Goal: Information Seeking & Learning: Find specific fact

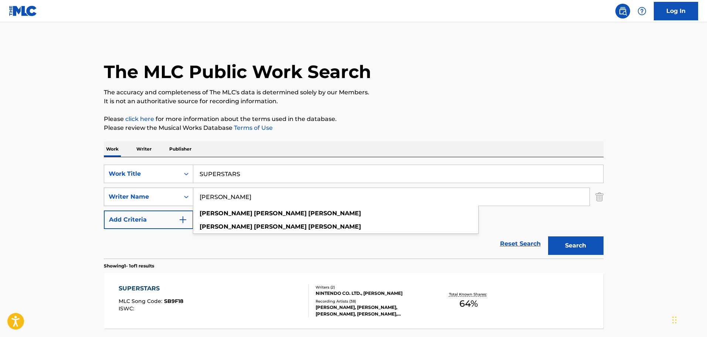
drag, startPoint x: 234, startPoint y: 200, endPoint x: 176, endPoint y: 200, distance: 58.0
click at [176, 200] on div "SearchWithCriteria7ec9a054-4972-4387-ac2b-f83092ce686e Writer Name [PERSON_NAME…" at bounding box center [354, 196] width 500 height 18
paste input "[PERSON_NAME]"
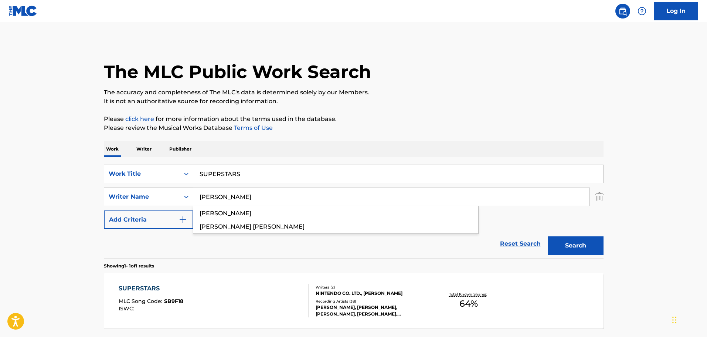
type input "[PERSON_NAME]"
click at [548, 236] on button "Search" at bounding box center [575, 245] width 55 height 18
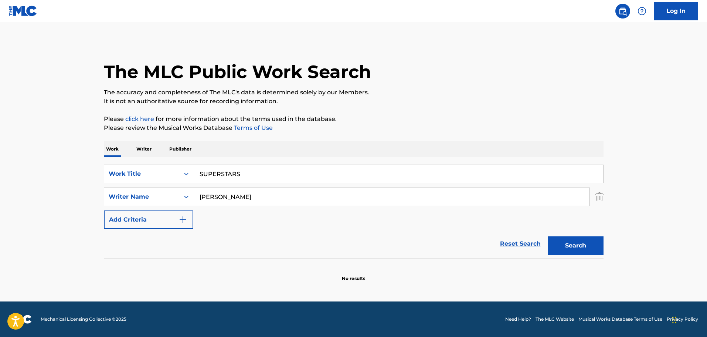
click at [170, 265] on section "No results" at bounding box center [354, 271] width 500 height 19
drag, startPoint x: 265, startPoint y: 168, endPoint x: 175, endPoint y: 176, distance: 89.8
click at [175, 176] on div "SearchWithCriteria190f50c2-39d8-4d3f-97f9-31ef637b60f6 Work Title SUPERSTARS" at bounding box center [354, 173] width 500 height 18
paste input "YOUR FATHER WOULD BE PROUD"
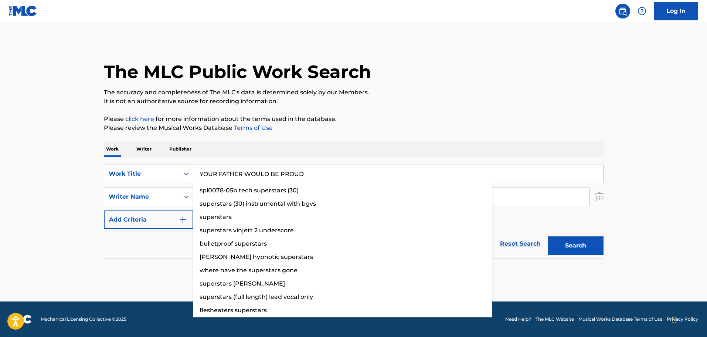
type input "YOUR FATHER WOULD BE PROUD"
click at [548, 236] on button "Search" at bounding box center [575, 245] width 55 height 18
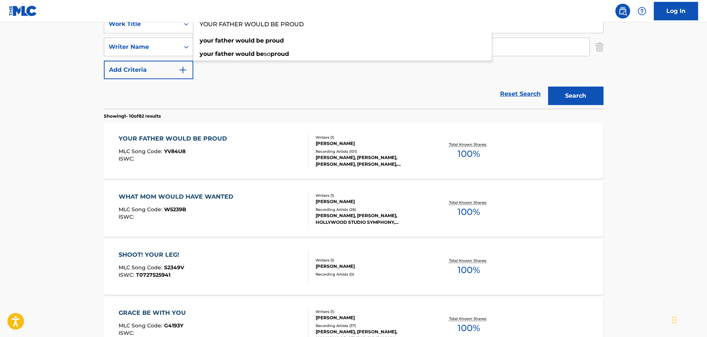
scroll to position [156, 0]
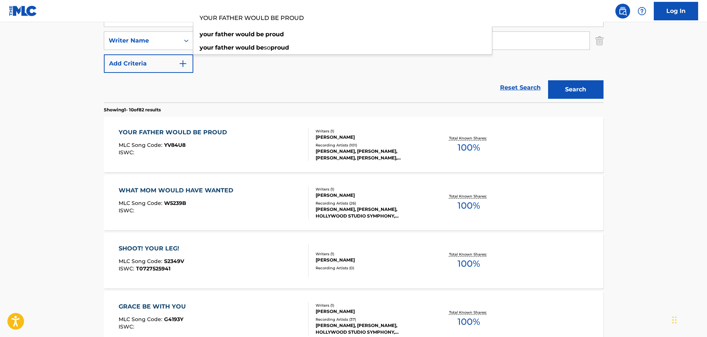
click at [340, 149] on div "[PERSON_NAME], [PERSON_NAME], [PERSON_NAME], [PERSON_NAME], [PERSON_NAME]" at bounding box center [372, 154] width 112 height 13
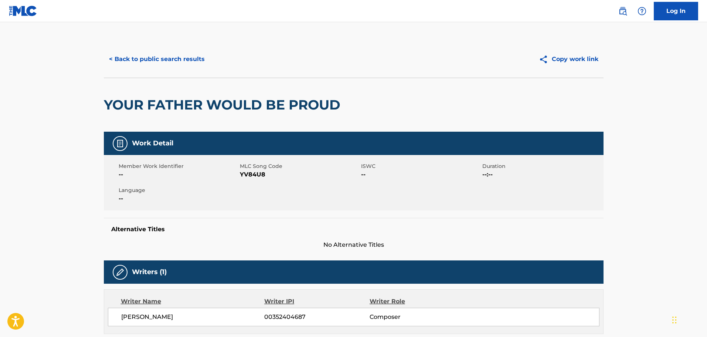
click at [156, 57] on button "< Back to public search results" at bounding box center [157, 59] width 106 height 18
